Goal: Navigation & Orientation: Find specific page/section

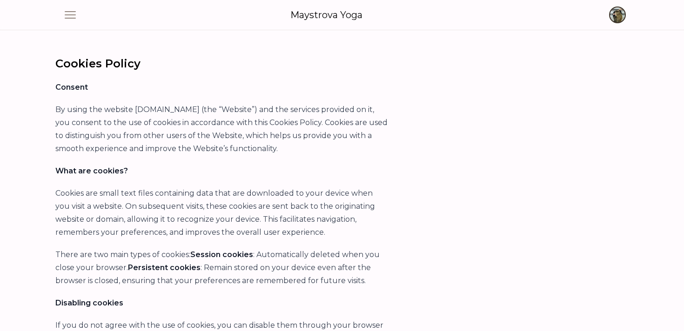
click at [618, 13] on span "button" at bounding box center [617, 15] width 20 height 20
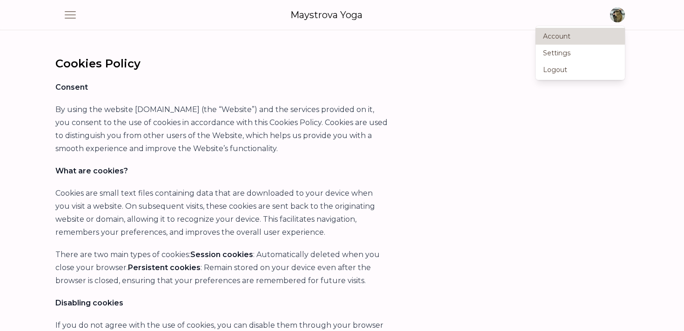
click at [565, 34] on link "Account" at bounding box center [579, 36] width 89 height 17
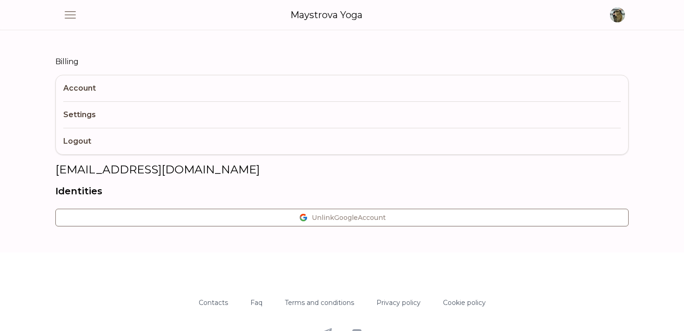
click at [77, 85] on link "Account" at bounding box center [341, 88] width 557 height 26
click at [325, 17] on link "Maystrova Yoga" at bounding box center [326, 14] width 72 height 13
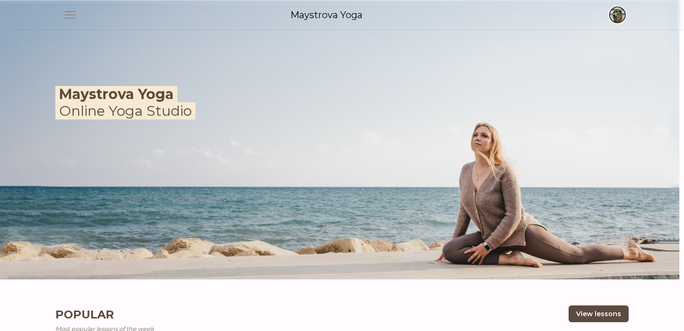
click at [617, 18] on span "button" at bounding box center [617, 15] width 20 height 20
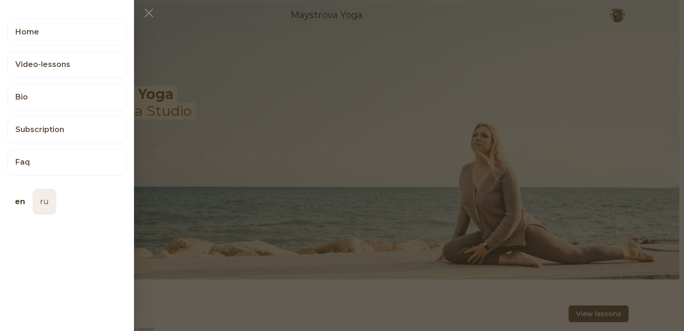
click at [45, 203] on link "ru" at bounding box center [45, 202] width 24 height 26
